Goal: Transaction & Acquisition: Book appointment/travel/reservation

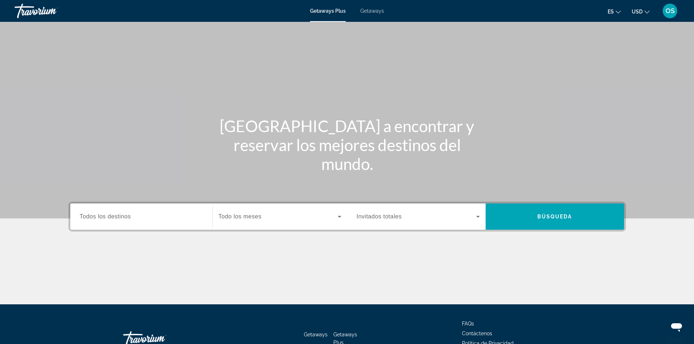
click at [136, 212] on div "Search widget" at bounding box center [141, 216] width 123 height 21
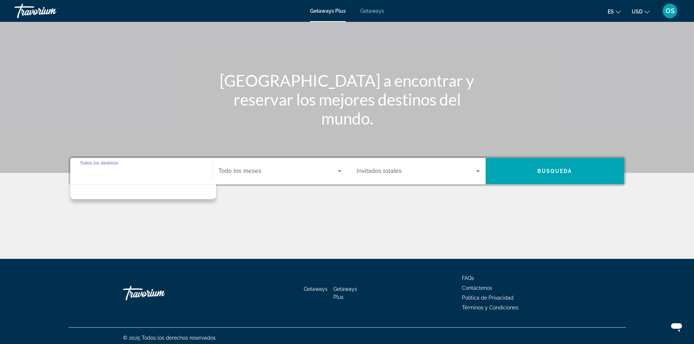
scroll to position [50, 0]
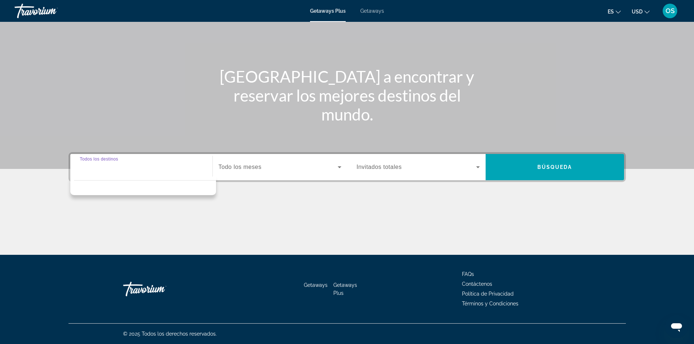
click at [173, 175] on div "Search widget" at bounding box center [141, 167] width 123 height 21
drag, startPoint x: 113, startPoint y: 164, endPoint x: 127, endPoint y: 157, distance: 16.0
click at [114, 163] on input "Destination Todos los destinos" at bounding box center [141, 167] width 123 height 9
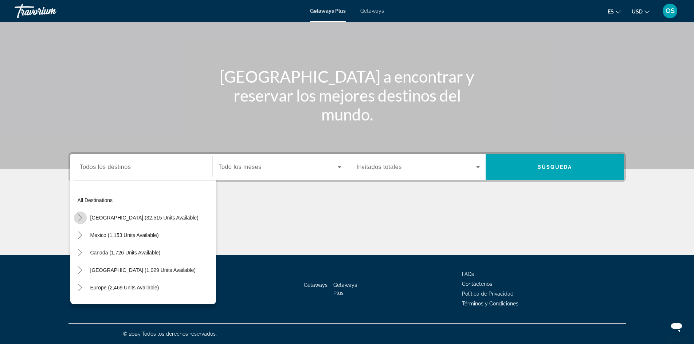
click at [83, 218] on icon "Toggle United States (32,515 units available)" at bounding box center [79, 217] width 7 height 7
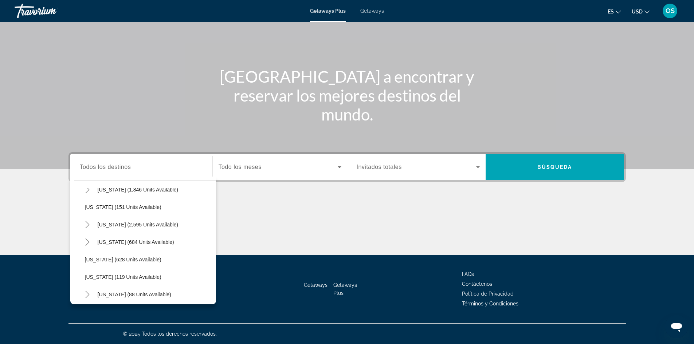
scroll to position [385, 0]
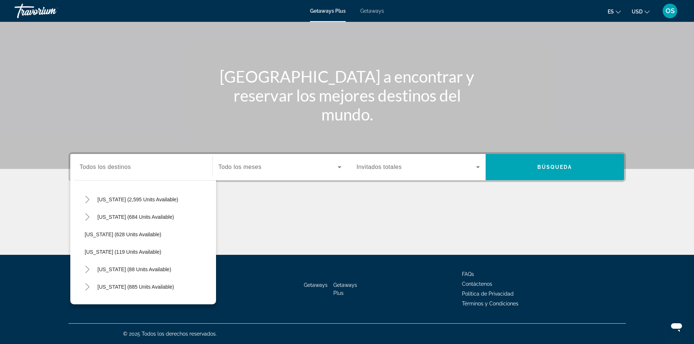
drag, startPoint x: 125, startPoint y: 269, endPoint x: 133, endPoint y: 264, distance: 8.9
click at [126, 269] on span "New York (88 units available)" at bounding box center [135, 270] width 74 height 6
type input "**********"
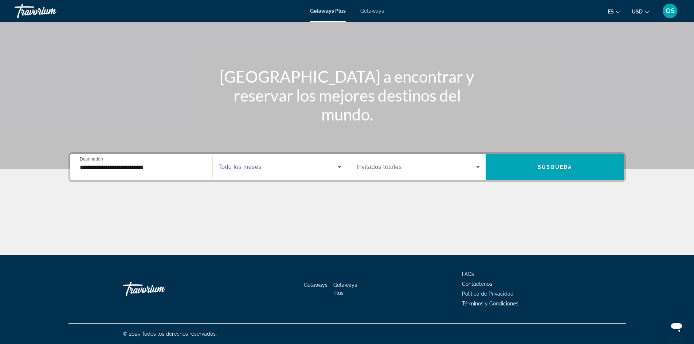
click at [261, 163] on span "Search widget" at bounding box center [277, 167] width 119 height 9
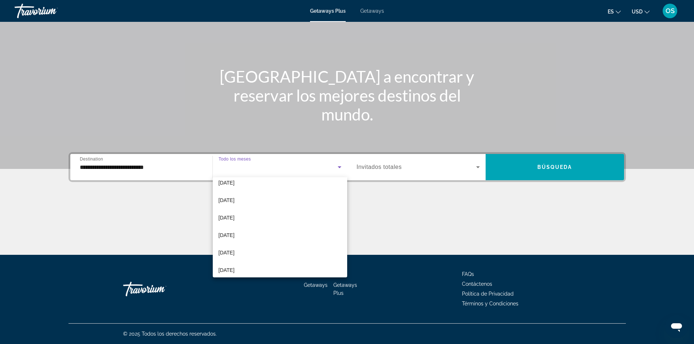
scroll to position [150, 0]
click at [261, 269] on mat-option "September 2026" at bounding box center [280, 265] width 134 height 17
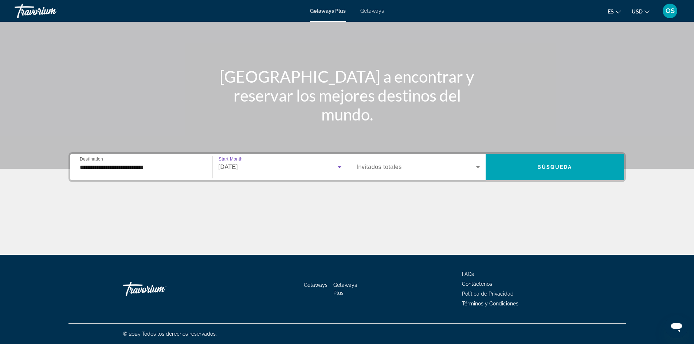
click at [476, 168] on icon "Search widget" at bounding box center [477, 167] width 9 height 9
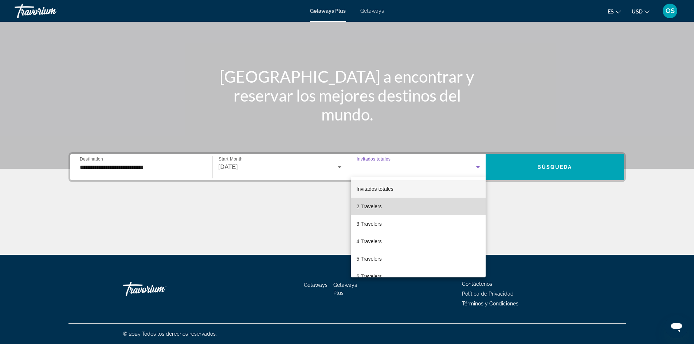
click at [435, 202] on mat-option "2 Travelers" at bounding box center [418, 206] width 135 height 17
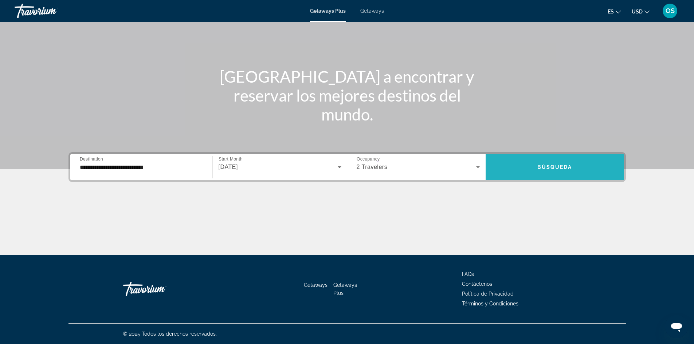
click at [545, 169] on span "Búsqueda" at bounding box center [554, 167] width 35 height 6
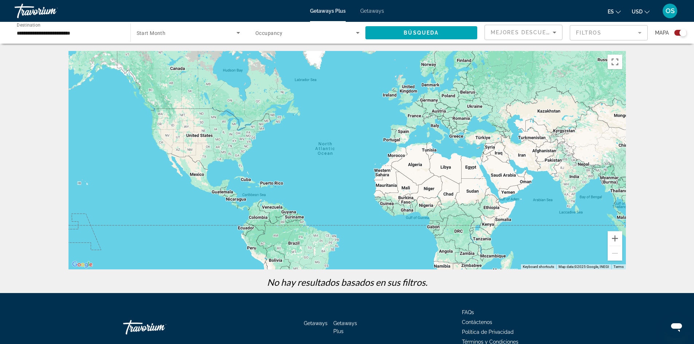
click at [95, 29] on input "**********" at bounding box center [69, 33] width 104 height 9
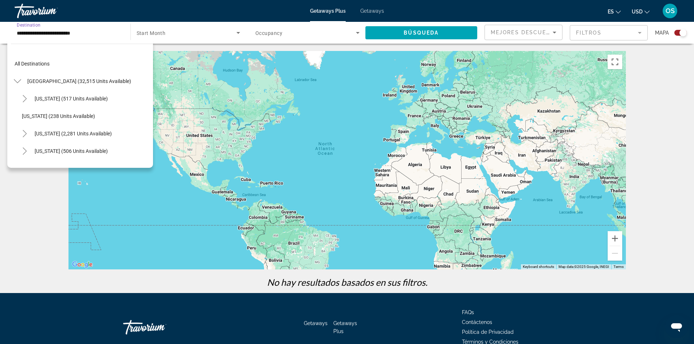
scroll to position [410, 0]
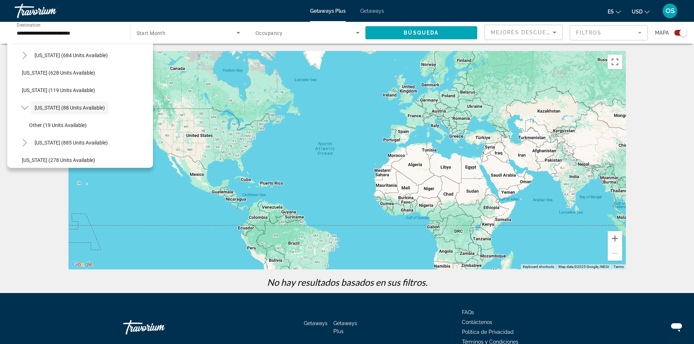
click at [142, 35] on span "Start Month" at bounding box center [151, 33] width 29 height 6
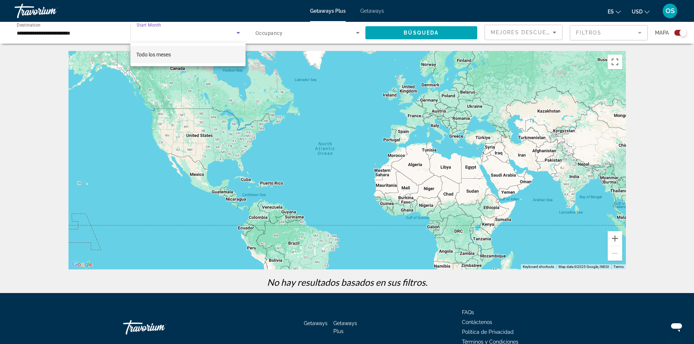
click at [174, 52] on mat-option "Todo los meses" at bounding box center [187, 54] width 115 height 17
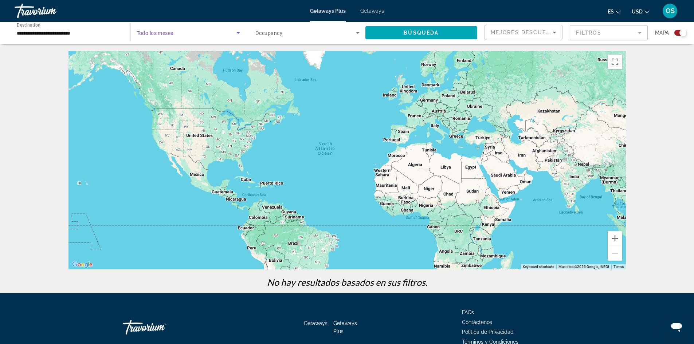
click at [240, 36] on icon "Search widget" at bounding box center [238, 32] width 9 height 9
click at [235, 55] on mat-option "Todo los meses" at bounding box center [187, 54] width 115 height 17
click at [235, 55] on div "Main content" at bounding box center [346, 160] width 557 height 218
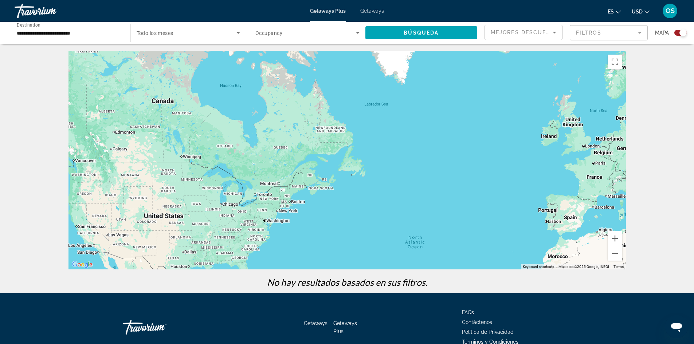
click at [242, 35] on icon "Search widget" at bounding box center [238, 32] width 9 height 9
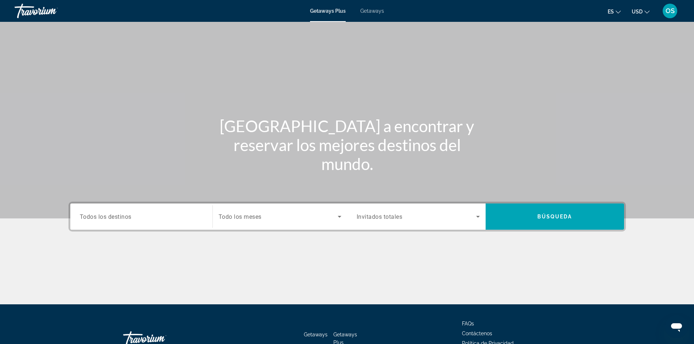
click at [379, 11] on span "Getaways" at bounding box center [372, 11] width 24 height 6
click at [138, 218] on input "Destination Todos los destinos" at bounding box center [141, 217] width 123 height 9
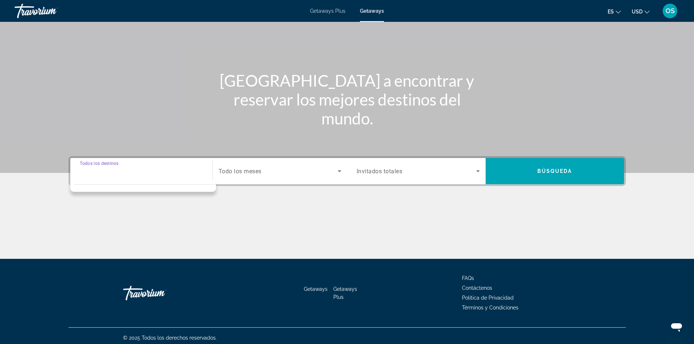
scroll to position [50, 0]
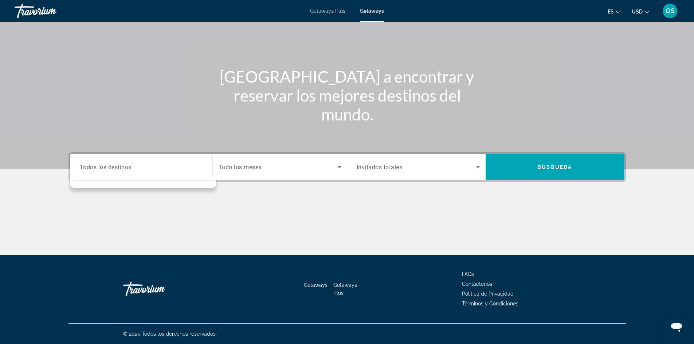
click at [117, 158] on div "Destination Todos los destinos" at bounding box center [141, 167] width 123 height 21
click at [96, 158] on div "Destination Todos los destinos" at bounding box center [141, 167] width 123 height 21
click at [143, 125] on div "Main content" at bounding box center [347, 59] width 694 height 218
drag, startPoint x: 49, startPoint y: 237, endPoint x: 55, endPoint y: 230, distance: 9.1
click at [52, 233] on section "Ayudándote a encontrar y reservar los mejores destinos del mundo. Destination T…" at bounding box center [347, 102] width 694 height 304
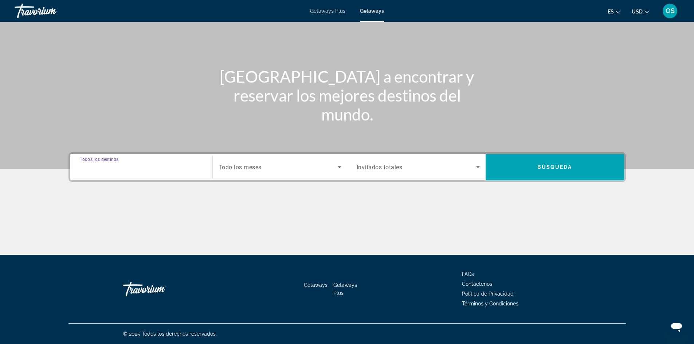
click at [147, 169] on input "Destination Todos los destinos" at bounding box center [141, 167] width 123 height 9
click at [74, 178] on div "Search widget" at bounding box center [143, 182] width 146 height 11
drag, startPoint x: 124, startPoint y: 221, endPoint x: 139, endPoint y: 217, distance: 15.8
click at [126, 221] on div "Main content" at bounding box center [346, 227] width 557 height 55
click at [101, 166] on span "Todos los destinos" at bounding box center [106, 166] width 52 height 7
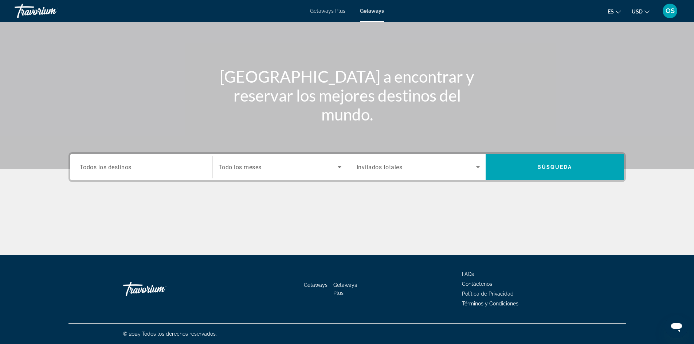
click at [101, 166] on input "Destination Todos los destinos" at bounding box center [141, 167] width 123 height 9
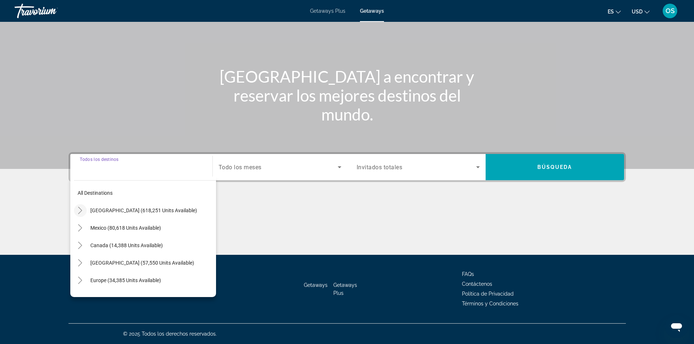
click at [82, 209] on icon "Toggle United States (618,251 units available)" at bounding box center [79, 210] width 7 height 7
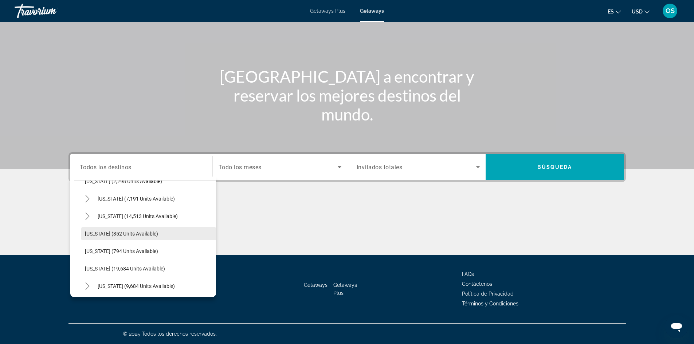
scroll to position [495, 0]
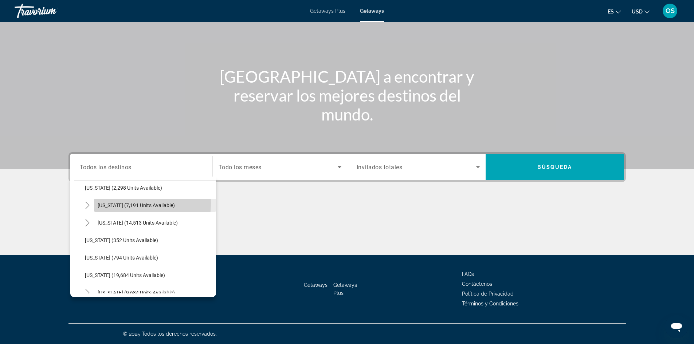
click at [126, 203] on span "New York (7,191 units available)" at bounding box center [136, 205] width 77 height 6
type input "**********"
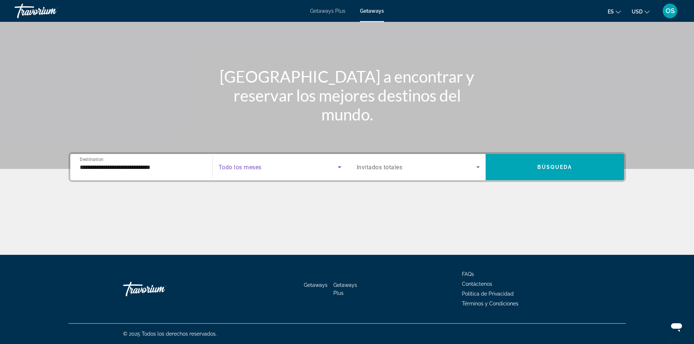
click at [336, 167] on icon "Search widget" at bounding box center [339, 167] width 9 height 9
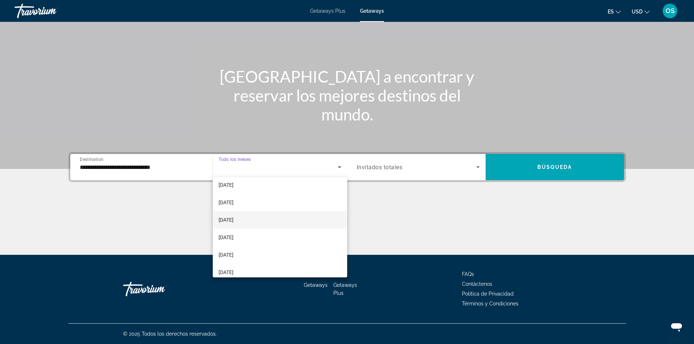
scroll to position [150, 0]
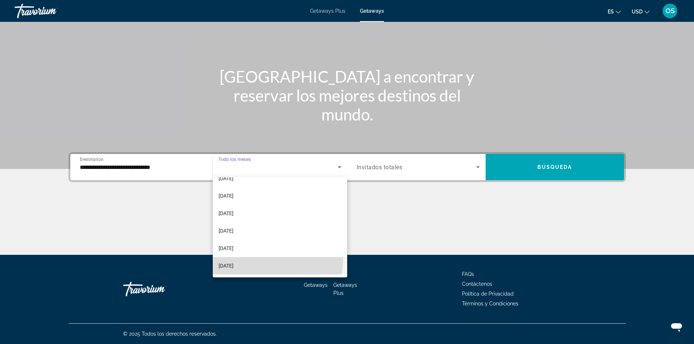
click at [276, 259] on mat-option "September 2026" at bounding box center [280, 265] width 134 height 17
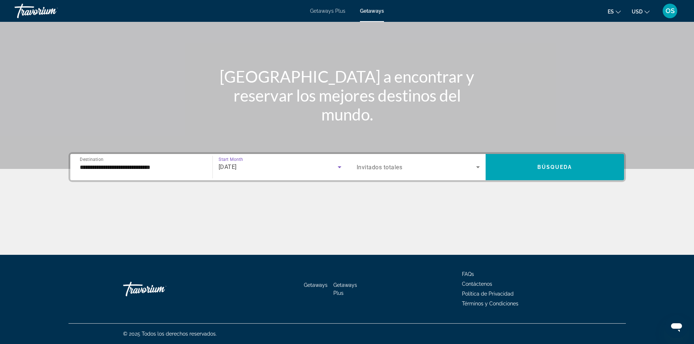
click at [471, 162] on div "Search widget" at bounding box center [417, 167] width 123 height 20
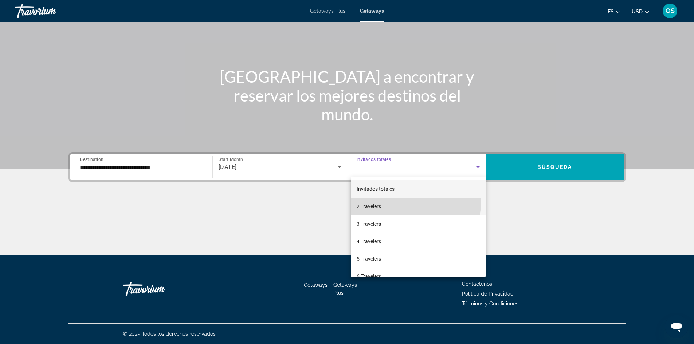
click at [412, 203] on mat-option "2 Travelers" at bounding box center [418, 206] width 135 height 17
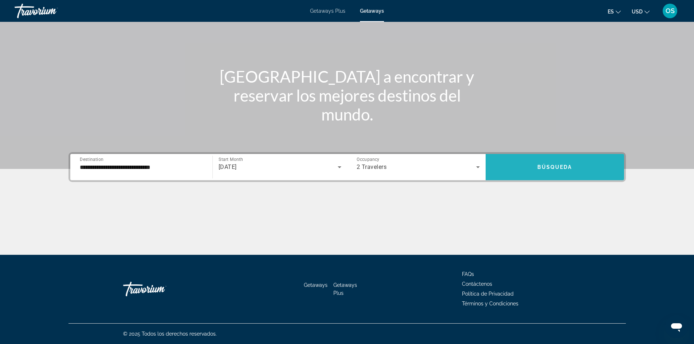
click at [555, 169] on span "Búsqueda" at bounding box center [554, 167] width 35 height 6
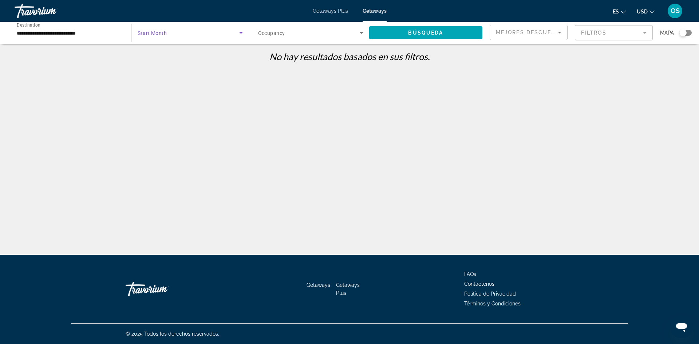
click at [240, 29] on icon "Search widget" at bounding box center [241, 32] width 9 height 9
click at [242, 38] on div at bounding box center [349, 172] width 699 height 344
click at [242, 36] on icon "Search widget" at bounding box center [241, 32] width 9 height 9
click at [241, 35] on div at bounding box center [349, 172] width 699 height 344
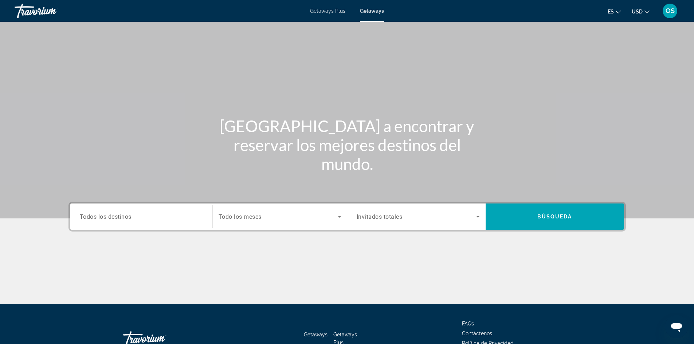
drag, startPoint x: 124, startPoint y: 215, endPoint x: 124, endPoint y: 220, distance: 4.4
click at [124, 217] on span "Todos los destinos" at bounding box center [106, 216] width 52 height 7
click at [124, 217] on input "Destination Todos los destinos" at bounding box center [141, 217] width 123 height 9
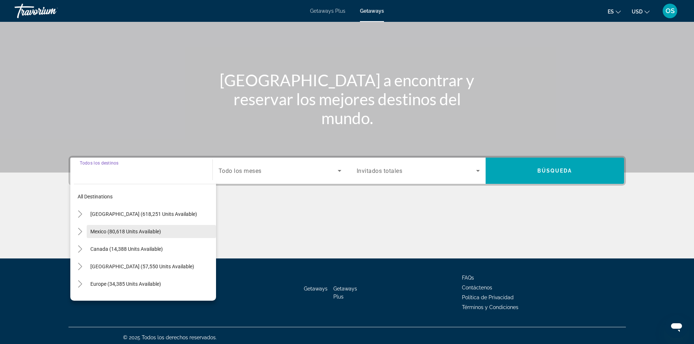
scroll to position [50, 0]
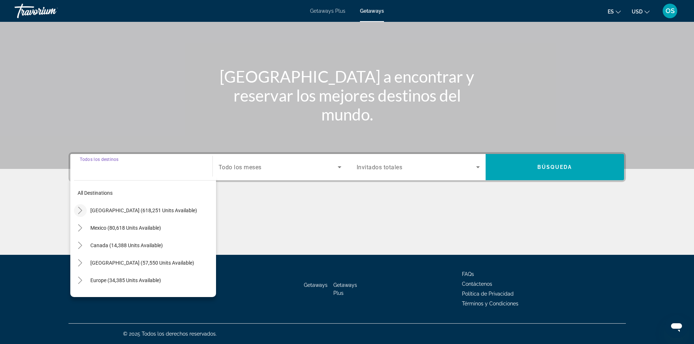
click at [83, 206] on mat-icon "Toggle United States (618,251 units available)" at bounding box center [80, 210] width 13 height 13
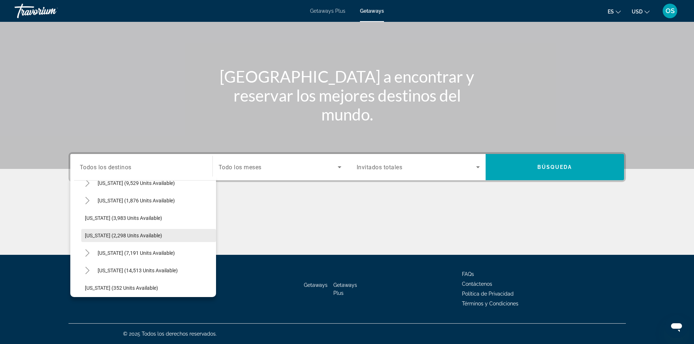
scroll to position [458, 0]
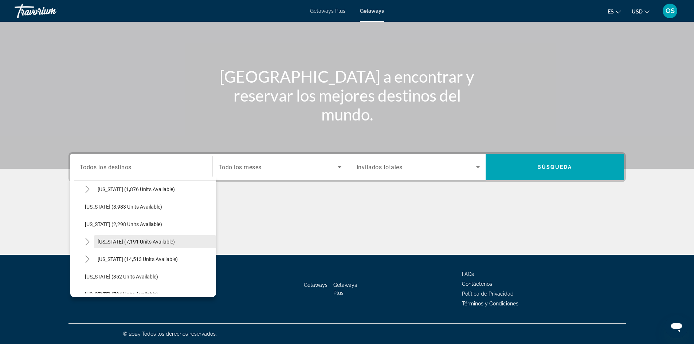
click at [142, 244] on span "New York (7,191 units available)" at bounding box center [136, 242] width 77 height 6
type input "**********"
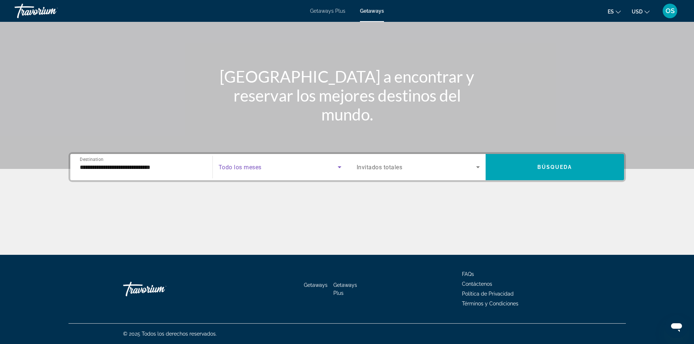
click at [340, 168] on icon "Search widget" at bounding box center [339, 167] width 9 height 9
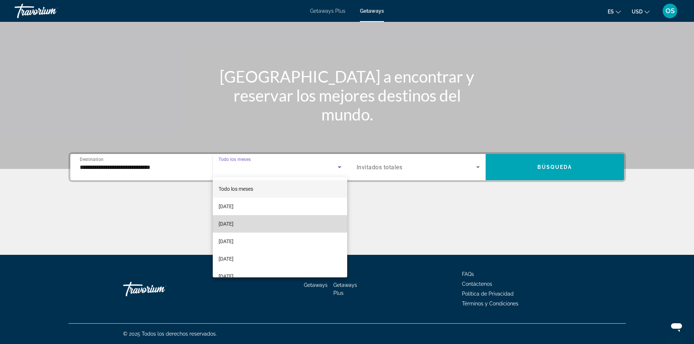
click at [289, 229] on mat-option "October 2025" at bounding box center [280, 223] width 134 height 17
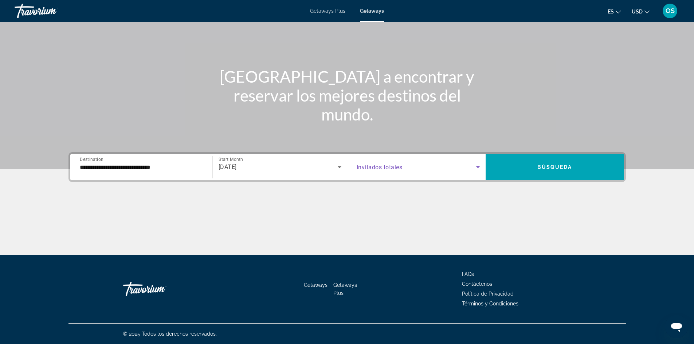
click at [477, 166] on icon "Search widget" at bounding box center [477, 167] width 9 height 9
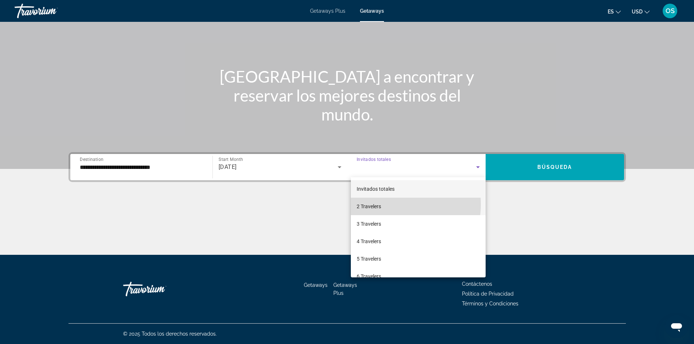
click at [390, 204] on mat-option "2 Travelers" at bounding box center [418, 206] width 135 height 17
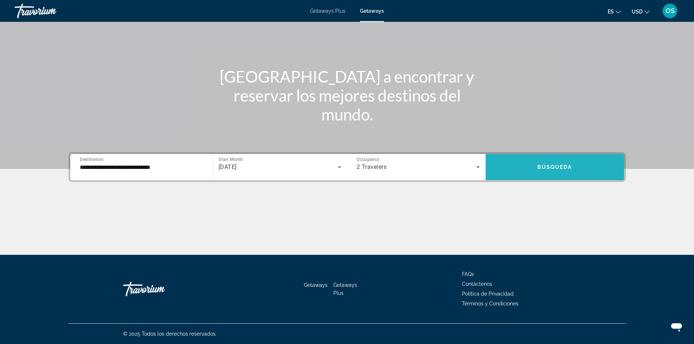
click at [574, 170] on span "Search widget" at bounding box center [554, 166] width 138 height 17
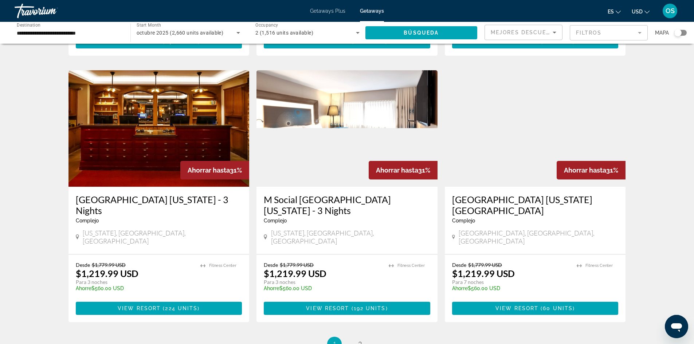
scroll to position [867, 0]
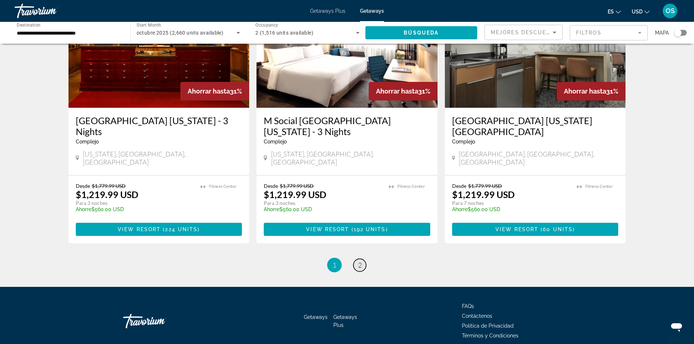
click at [363, 259] on link "page 2" at bounding box center [359, 265] width 13 height 13
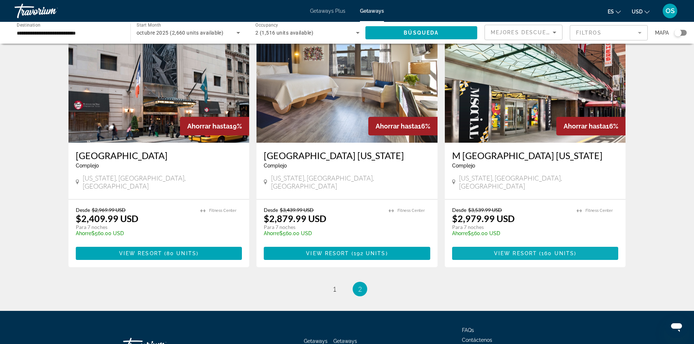
scroll to position [619, 0]
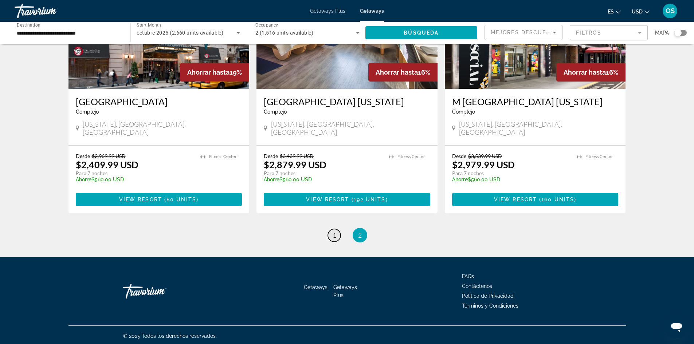
click at [331, 230] on link "page 1" at bounding box center [334, 235] width 13 height 13
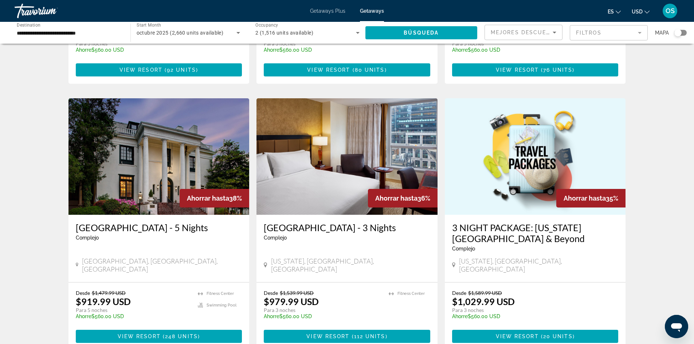
scroll to position [510, 0]
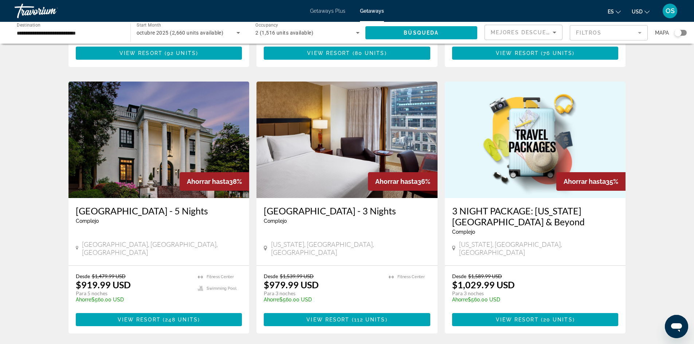
click at [350, 108] on img "Main content" at bounding box center [346, 140] width 181 height 117
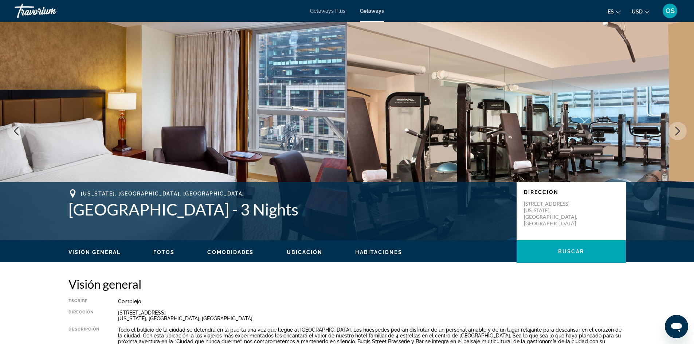
click at [675, 129] on icon "Next image" at bounding box center [677, 131] width 9 height 9
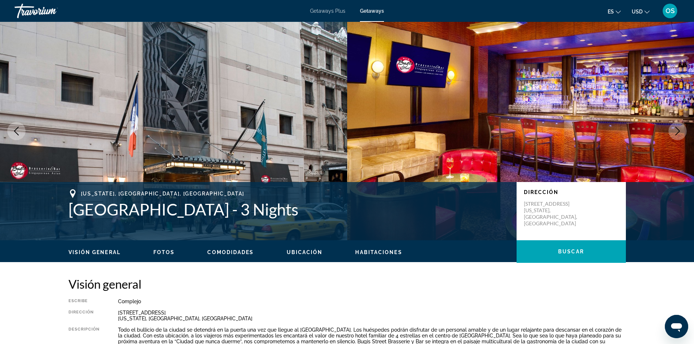
click at [675, 129] on icon "Next image" at bounding box center [677, 131] width 9 height 9
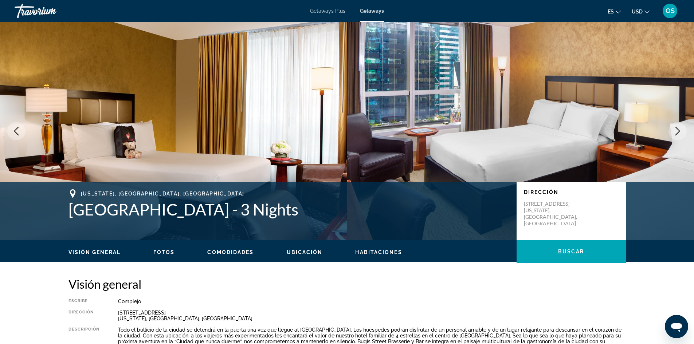
click at [675, 129] on icon "Next image" at bounding box center [677, 131] width 9 height 9
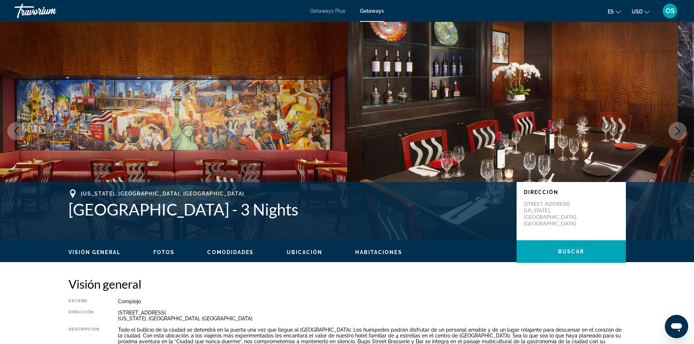
click at [675, 129] on icon "Next image" at bounding box center [677, 131] width 9 height 9
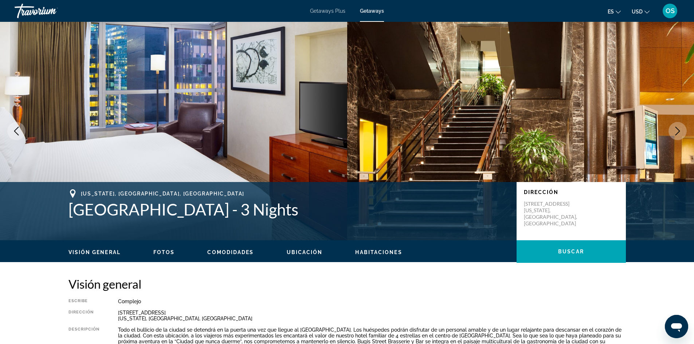
click at [675, 129] on icon "Next image" at bounding box center [677, 131] width 9 height 9
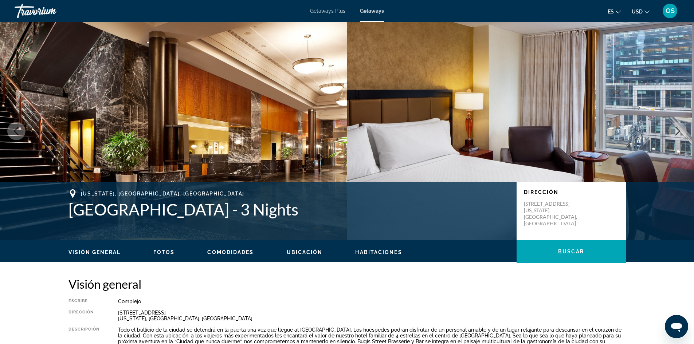
click at [675, 129] on icon "Next image" at bounding box center [677, 131] width 9 height 9
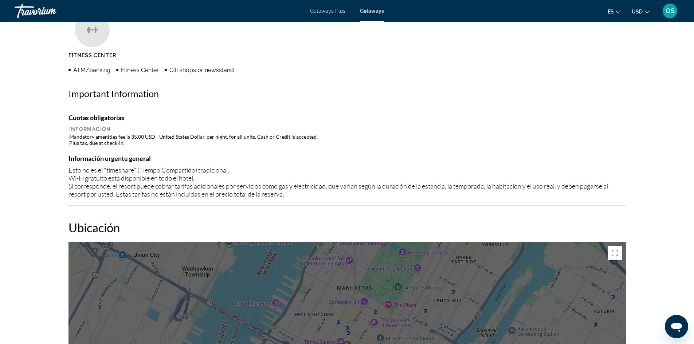
scroll to position [619, 0]
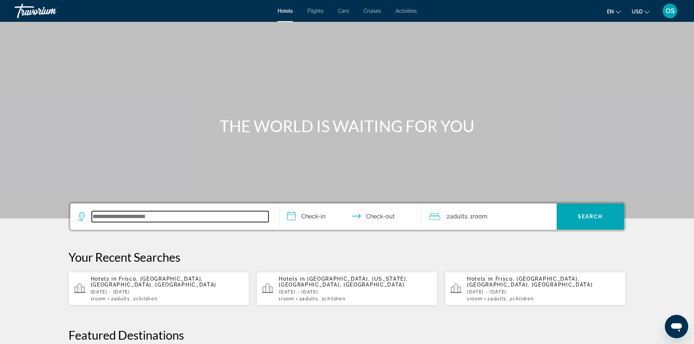
click at [113, 220] on input "Search widget" at bounding box center [180, 216] width 177 height 11
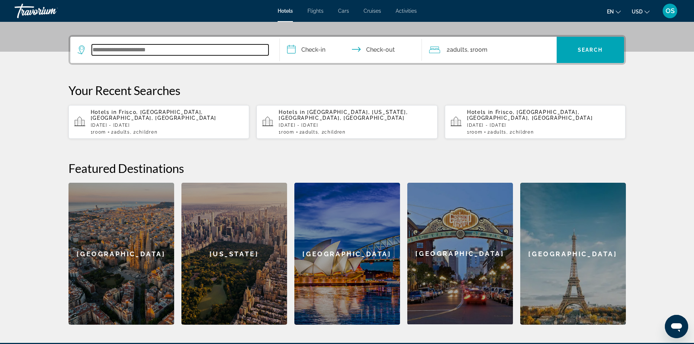
scroll to position [178, 0]
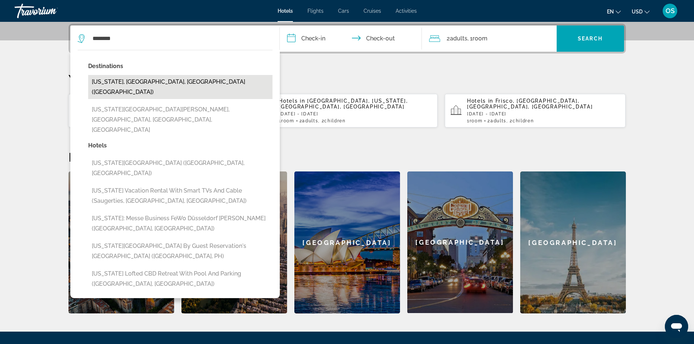
click at [118, 79] on button "[US_STATE], [GEOGRAPHIC_DATA], [GEOGRAPHIC_DATA] ([GEOGRAPHIC_DATA])" at bounding box center [180, 87] width 184 height 24
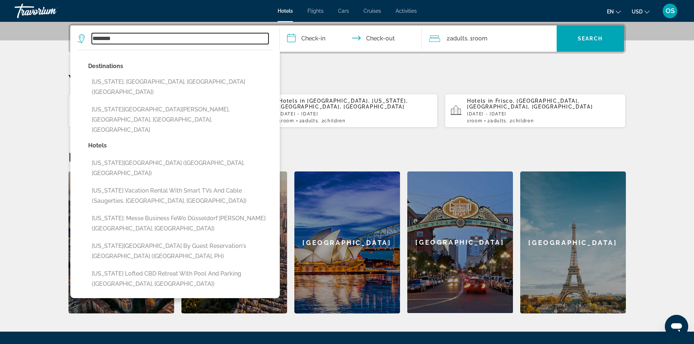
type input "**********"
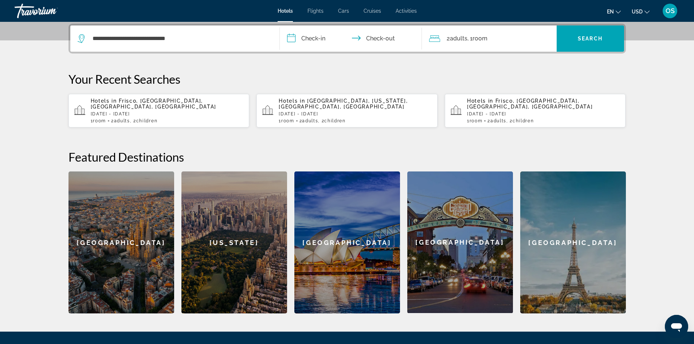
click at [305, 38] on input "**********" at bounding box center [352, 39] width 145 height 28
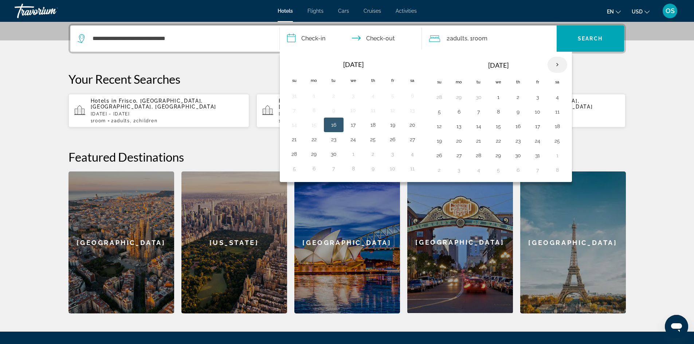
click at [548, 63] on th "Next month" at bounding box center [557, 65] width 20 height 16
click at [549, 63] on th "Next month" at bounding box center [557, 65] width 20 height 16
click at [550, 63] on th "Next month" at bounding box center [557, 65] width 20 height 16
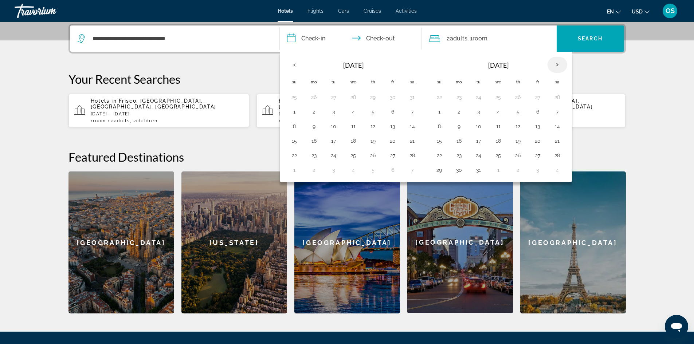
click at [550, 63] on th "Next month" at bounding box center [557, 65] width 20 height 16
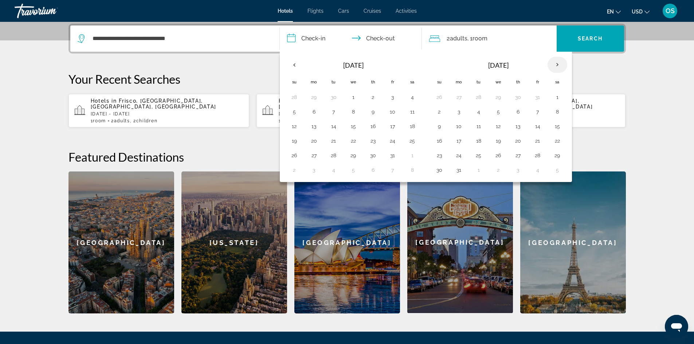
click at [550, 63] on th "Next month" at bounding box center [557, 65] width 20 height 16
click at [295, 63] on th "Previous month" at bounding box center [294, 65] width 20 height 16
click at [520, 154] on button "29" at bounding box center [518, 155] width 12 height 10
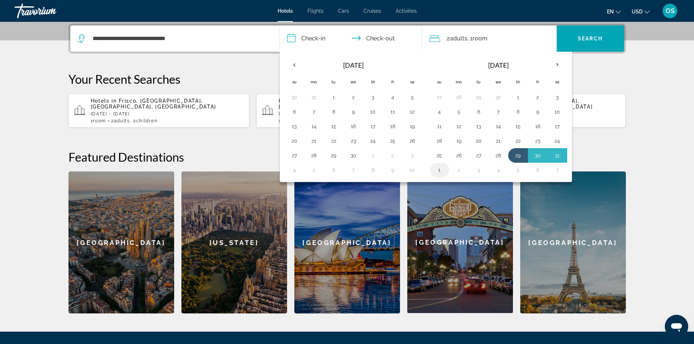
click at [440, 170] on button "1" at bounding box center [439, 170] width 12 height 10
type input "**********"
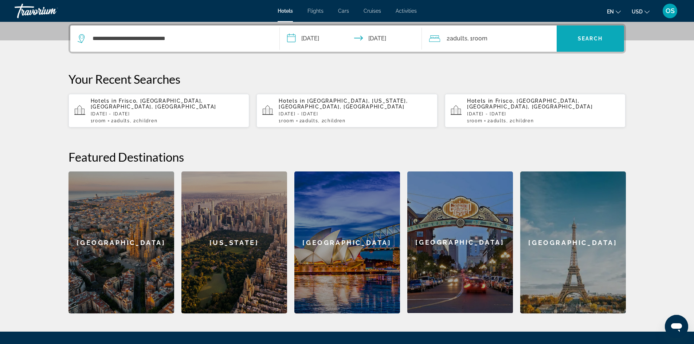
click at [613, 44] on span "Search widget" at bounding box center [589, 38] width 67 height 17
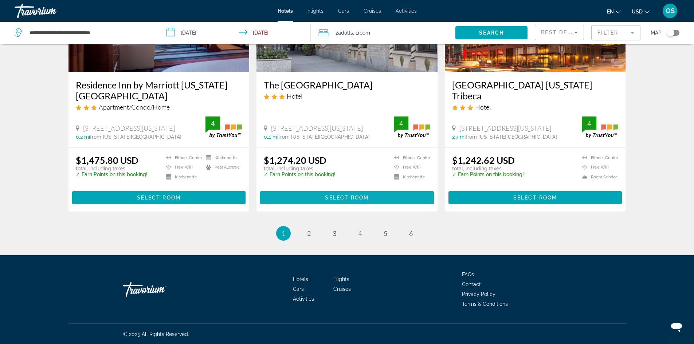
scroll to position [914, 0]
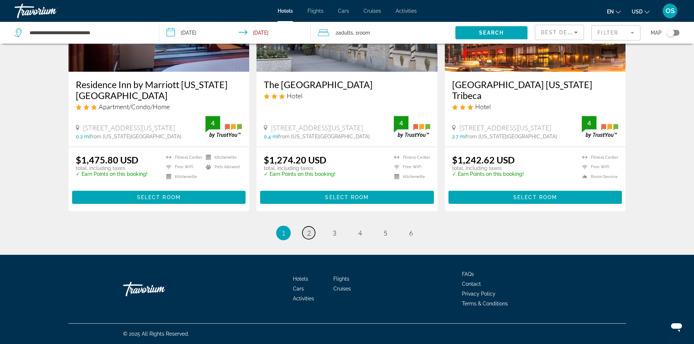
click at [308, 235] on span "2" at bounding box center [309, 233] width 4 height 8
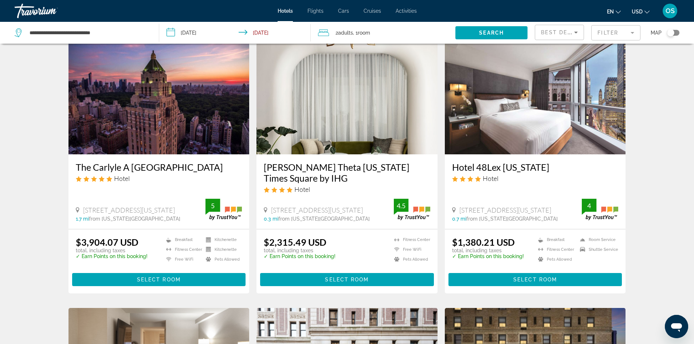
scroll to position [73, 0]
